Goal: Transaction & Acquisition: Purchase product/service

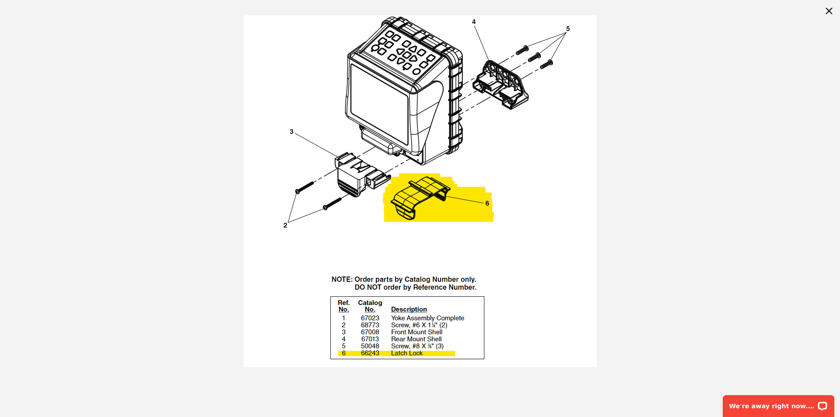
drag, startPoint x: 356, startPoint y: 352, endPoint x: 418, endPoint y: 354, distance: 61.3
click at [415, 353] on img at bounding box center [420, 191] width 353 height 352
click at [418, 354] on img at bounding box center [420, 191] width 353 height 352
drag, startPoint x: 418, startPoint y: 354, endPoint x: 391, endPoint y: 355, distance: 26.3
click at [391, 355] on img at bounding box center [420, 191] width 353 height 352
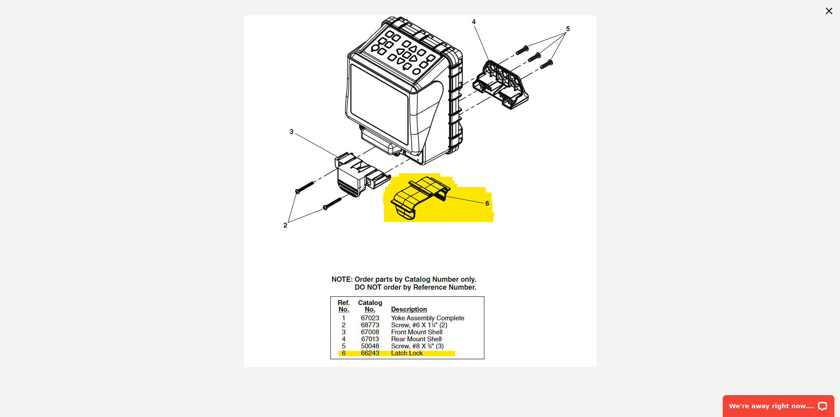
click at [420, 355] on img at bounding box center [420, 191] width 353 height 352
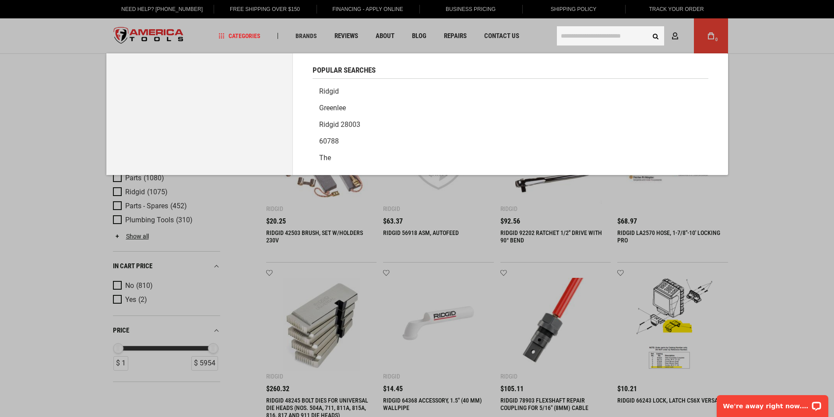
click at [578, 38] on input "text" at bounding box center [610, 35] width 107 height 19
paste input "**********"
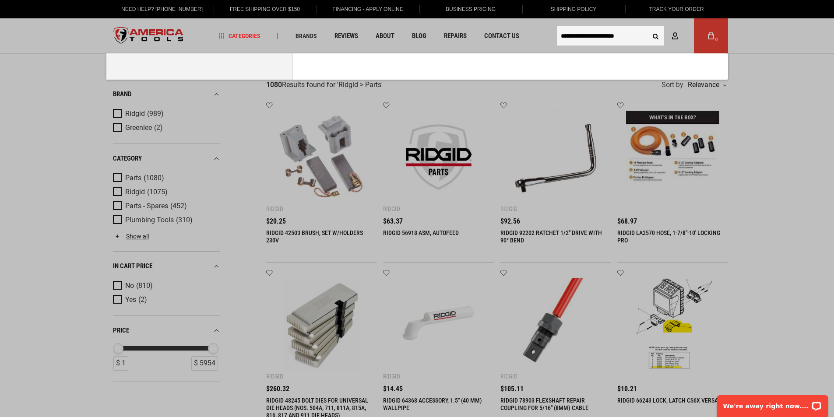
type input "**********"
click at [647, 28] on button "Search" at bounding box center [655, 36] width 17 height 17
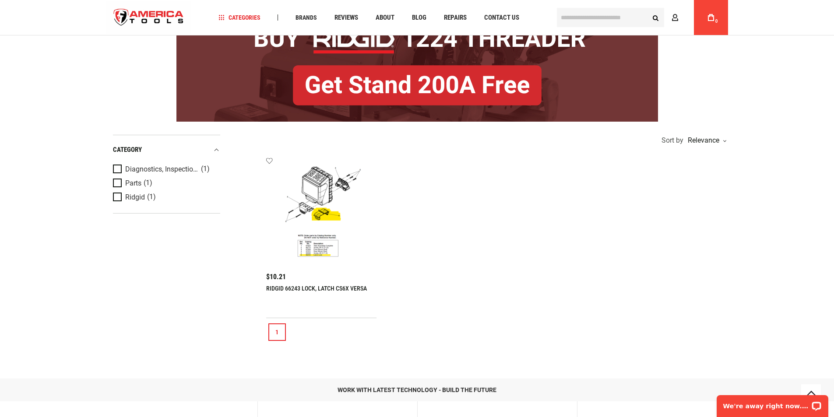
scroll to position [88, 0]
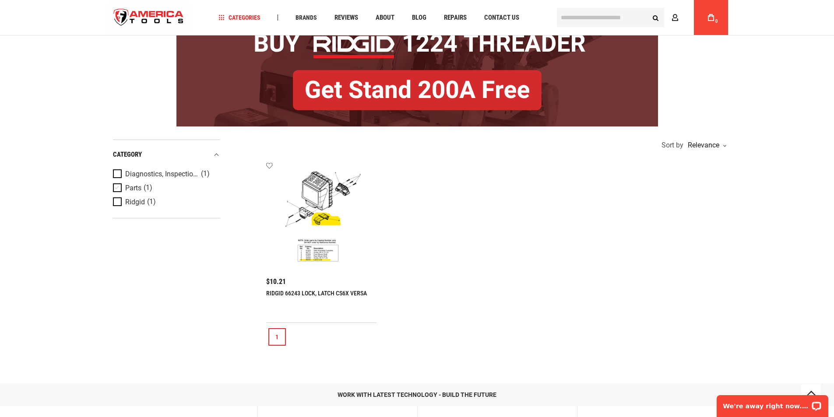
click at [118, 191] on span "Product Filters" at bounding box center [119, 188] width 12 height 10
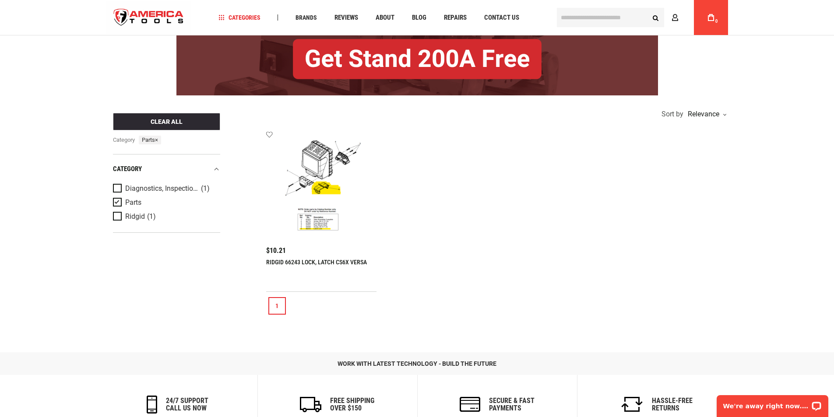
scroll to position [32, 0]
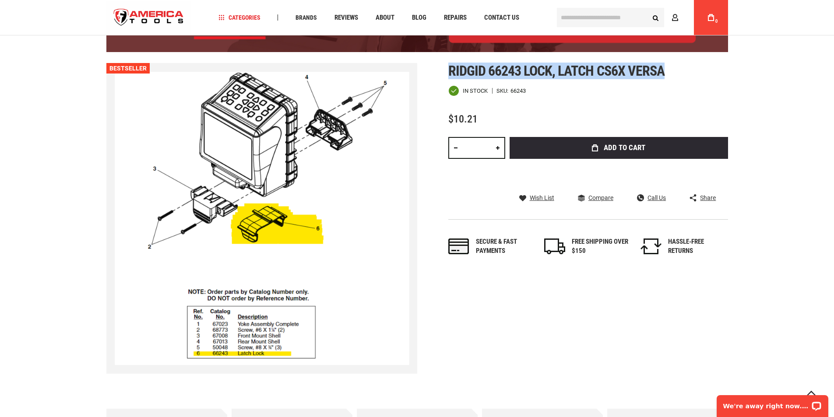
drag, startPoint x: 448, startPoint y: 67, endPoint x: 664, endPoint y: 77, distance: 216.1
click at [668, 78] on h1 "Ridgid 66243 lock, latch cs6x versa" at bounding box center [588, 71] width 280 height 16
copy span "Ridgid 66243 lock, latch cs6x versa"
